Goal: Task Accomplishment & Management: Manage account settings

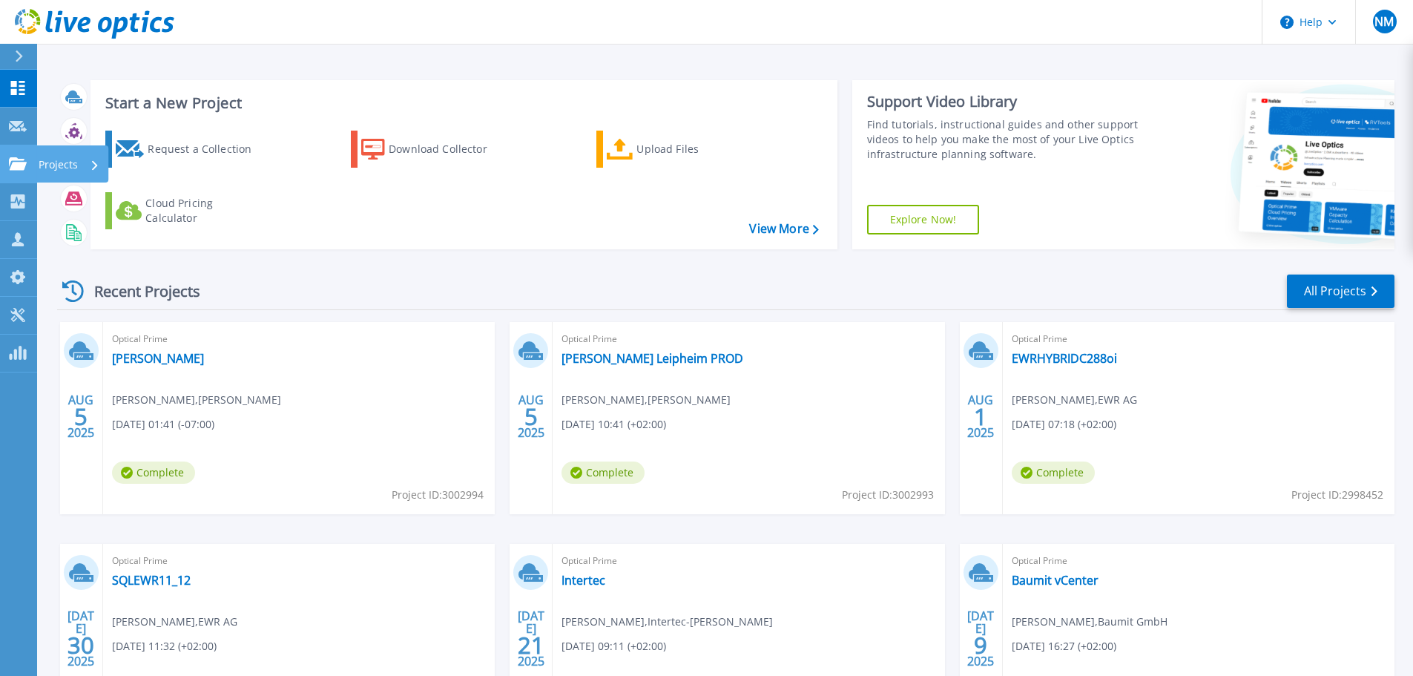
click at [7, 160] on link "Projects Projects" at bounding box center [18, 164] width 37 height 38
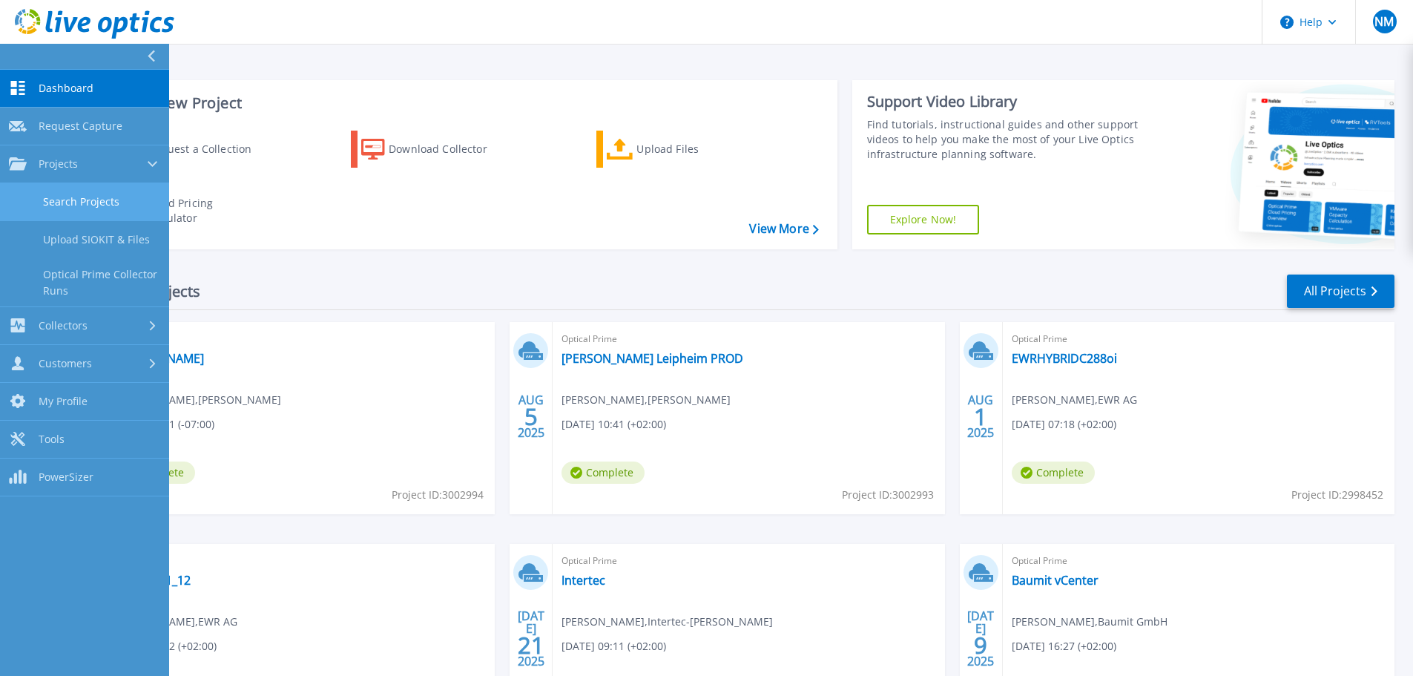
click at [104, 219] on link "Search Projects" at bounding box center [84, 202] width 169 height 38
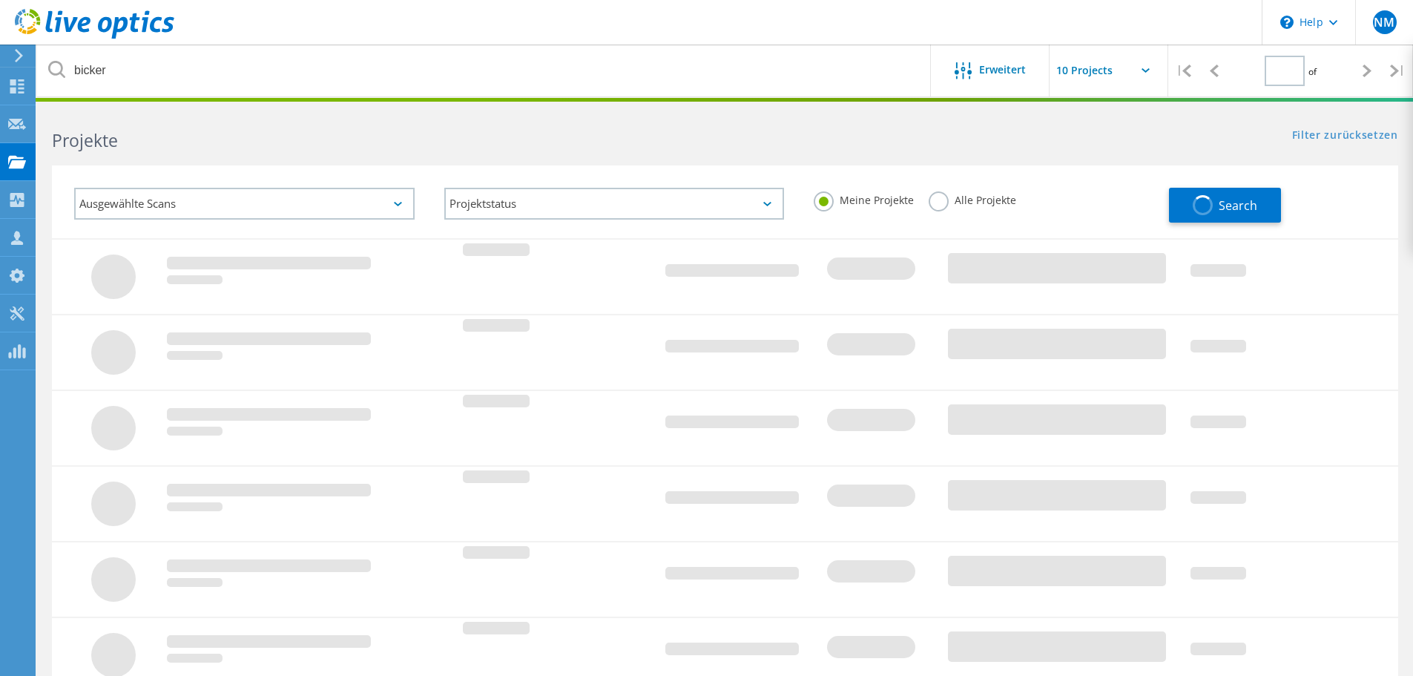
type input "1"
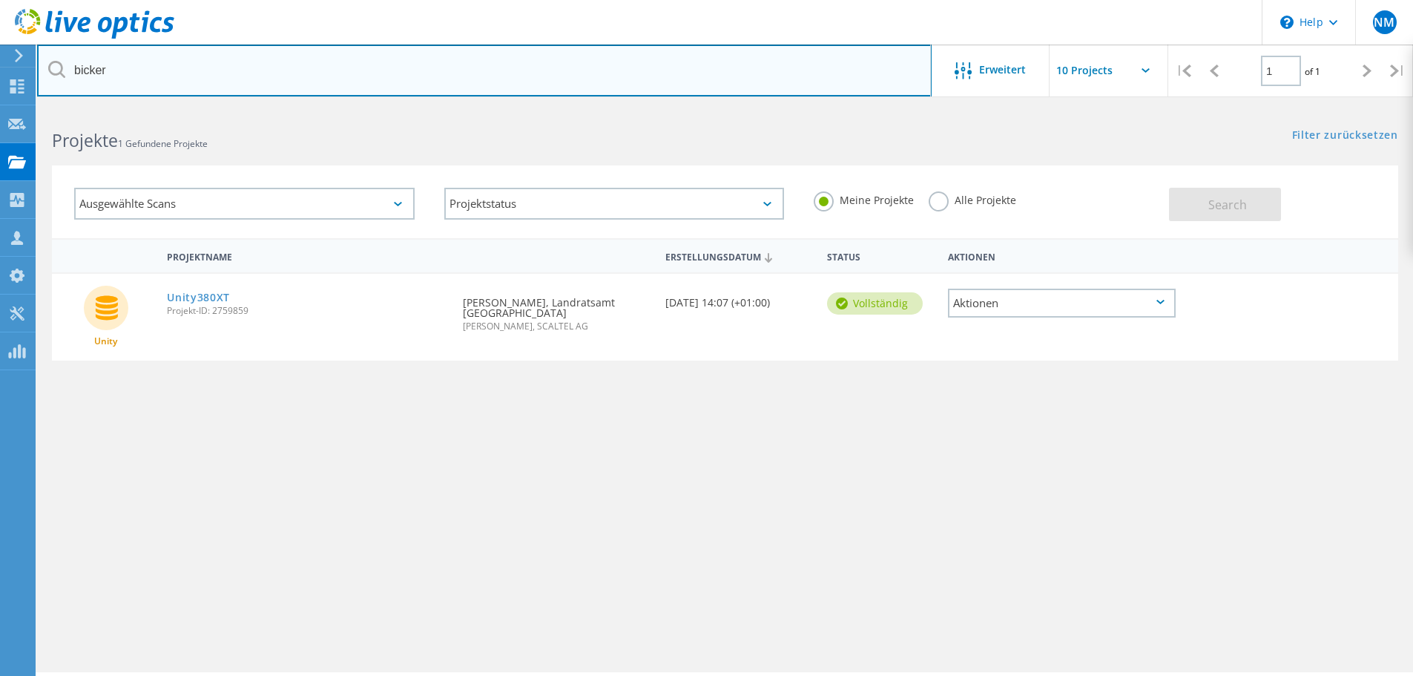
click at [287, 83] on input "bicker" at bounding box center [484, 71] width 894 height 52
type input "sycotec"
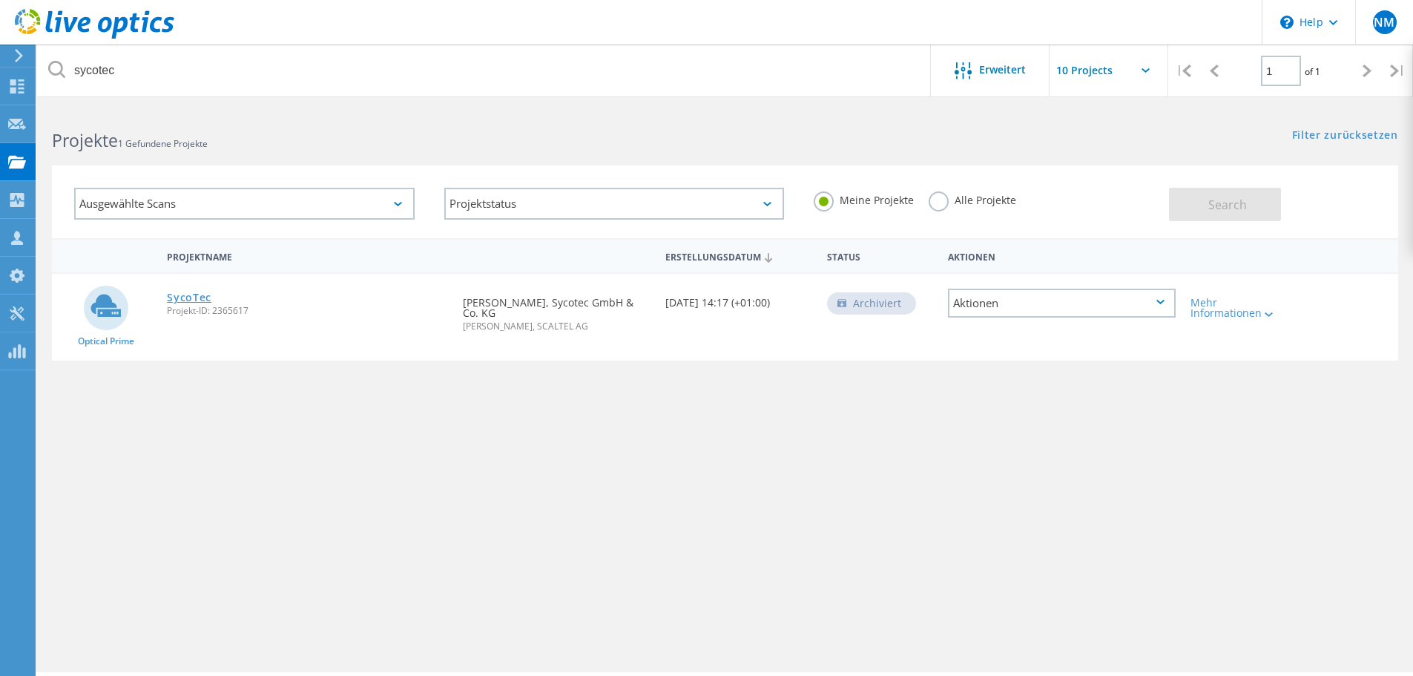
click at [178, 294] on link "SycoTec" at bounding box center [189, 297] width 45 height 10
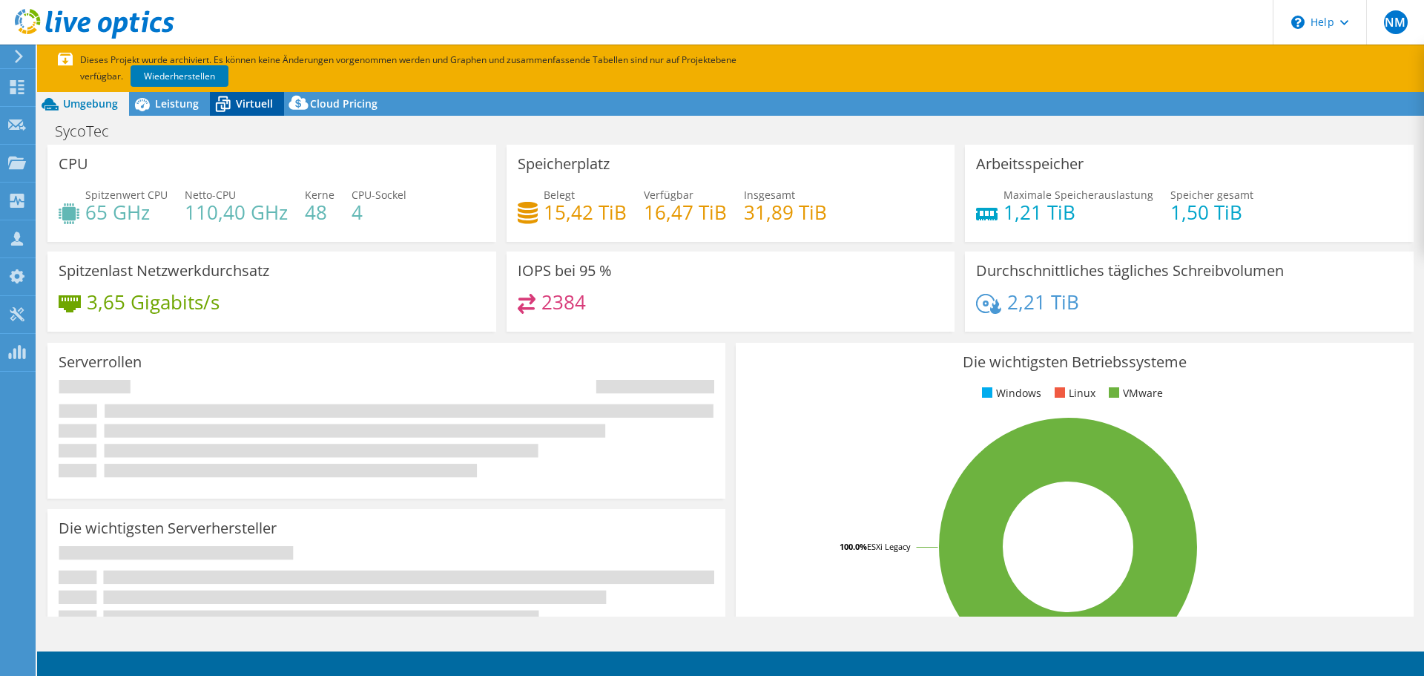
click at [260, 94] on div "Virtuell" at bounding box center [247, 104] width 74 height 24
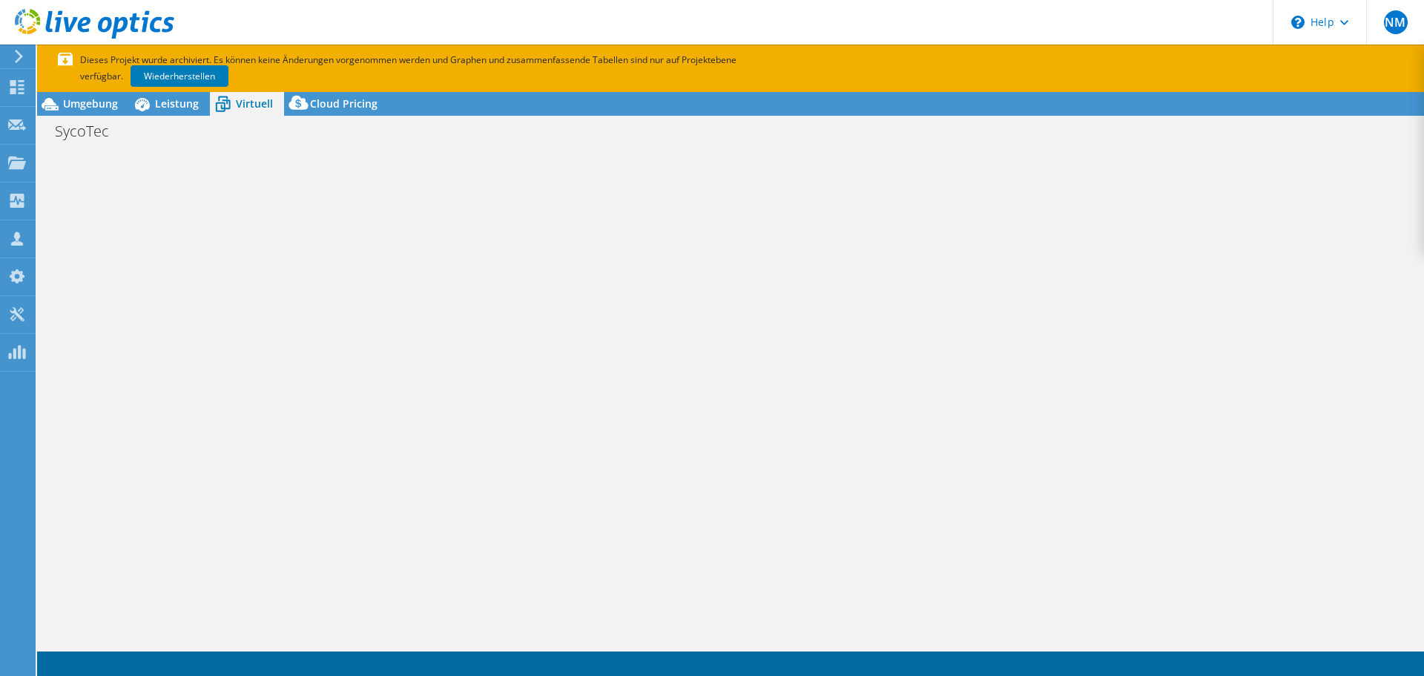
select select "EUFrankfurt"
select select "USD"
click at [182, 60] on p "Dieses Projekt wurde archiviert. Es können keine Änderungen vorgenommen werden …" at bounding box center [421, 68] width 727 height 33
click at [185, 73] on link "Wiederherstellen" at bounding box center [180, 76] width 98 height 22
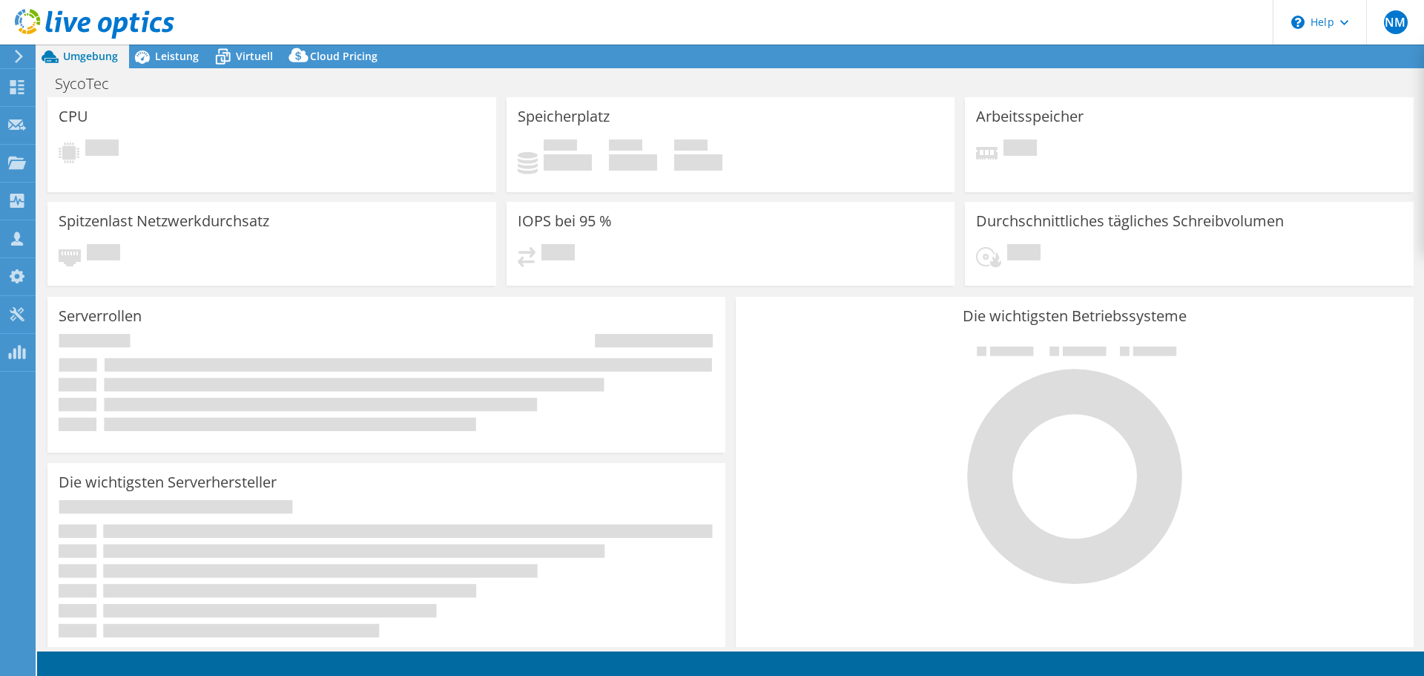
select select "EUFrankfurt"
select select "USD"
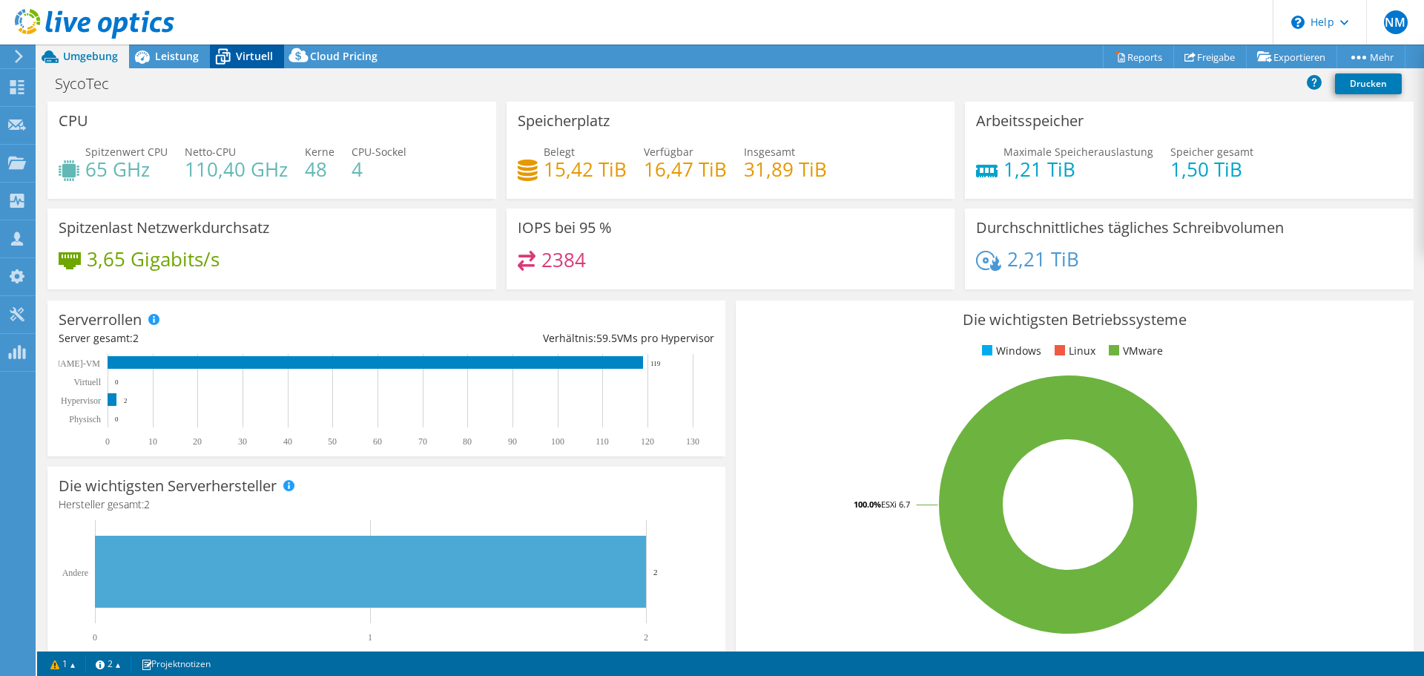
click at [234, 56] on icon at bounding box center [223, 57] width 26 height 26
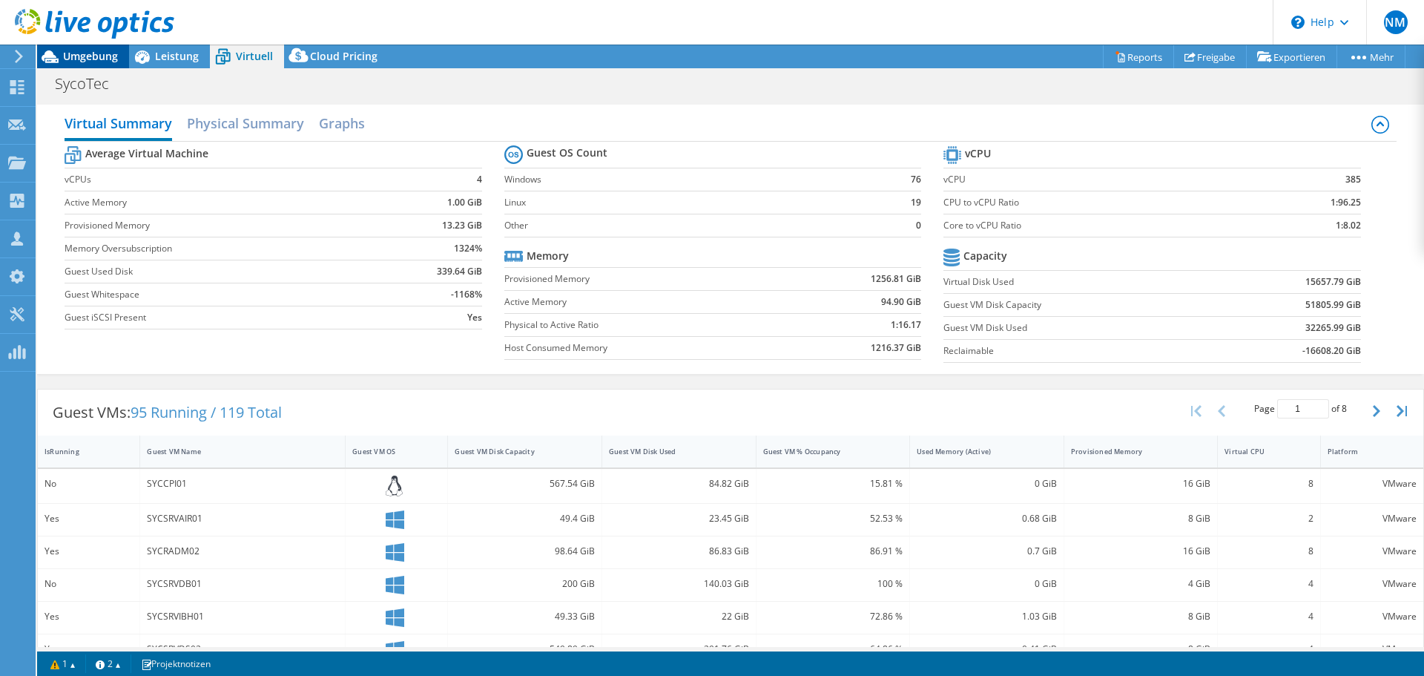
click at [99, 57] on span "Umgebung" at bounding box center [90, 56] width 55 height 14
